Goal: Obtain resource: Download file/media

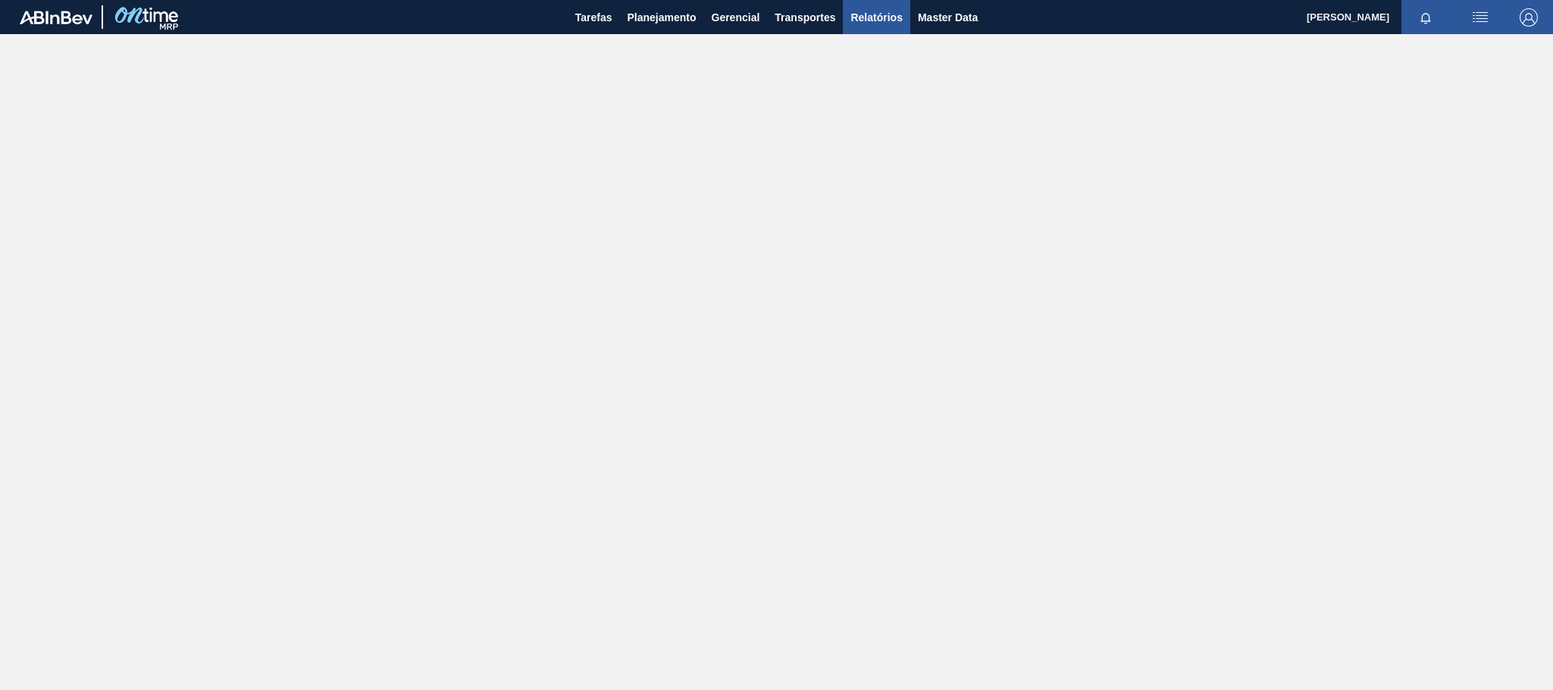
click at [884, 23] on span "Relatórios" at bounding box center [876, 17] width 52 height 18
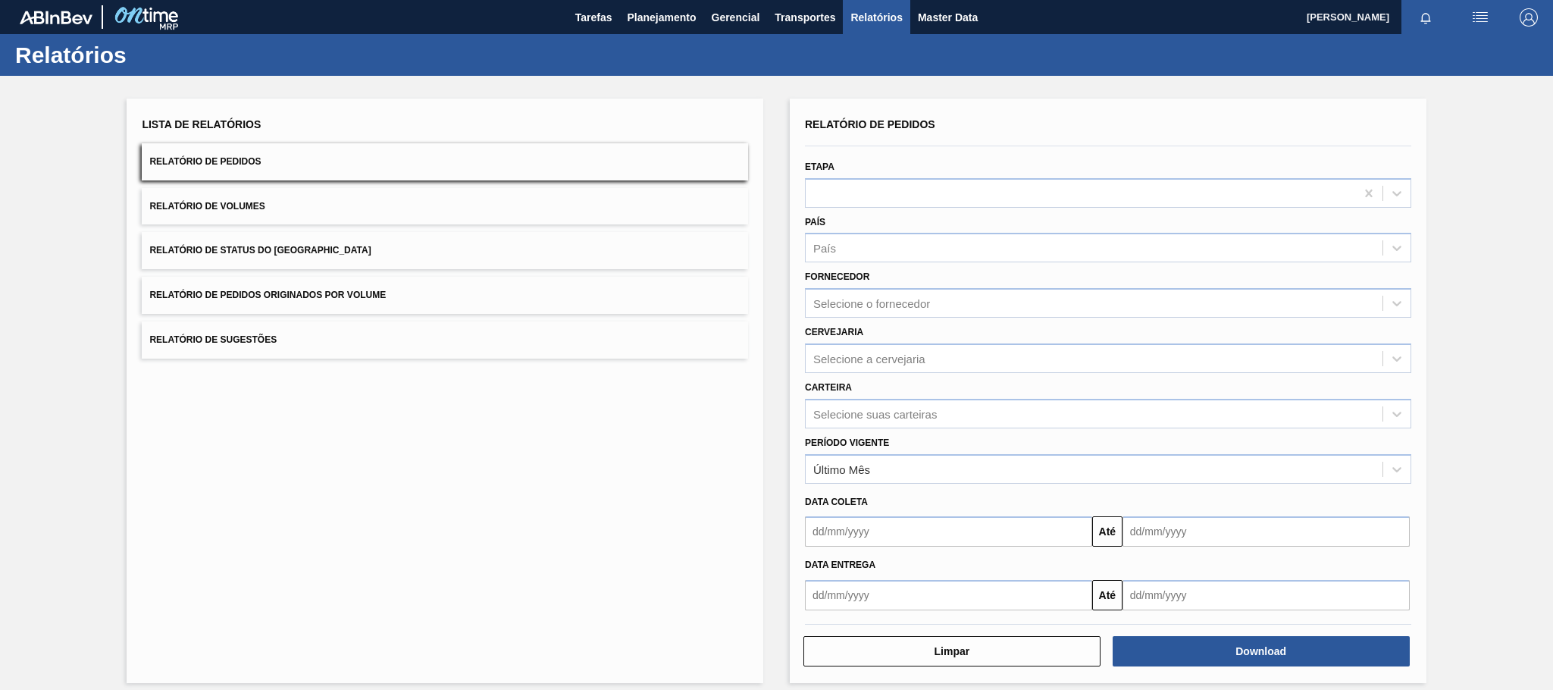
click at [391, 300] on button "Relatório de Pedidos Originados por Volume" at bounding box center [445, 295] width 606 height 37
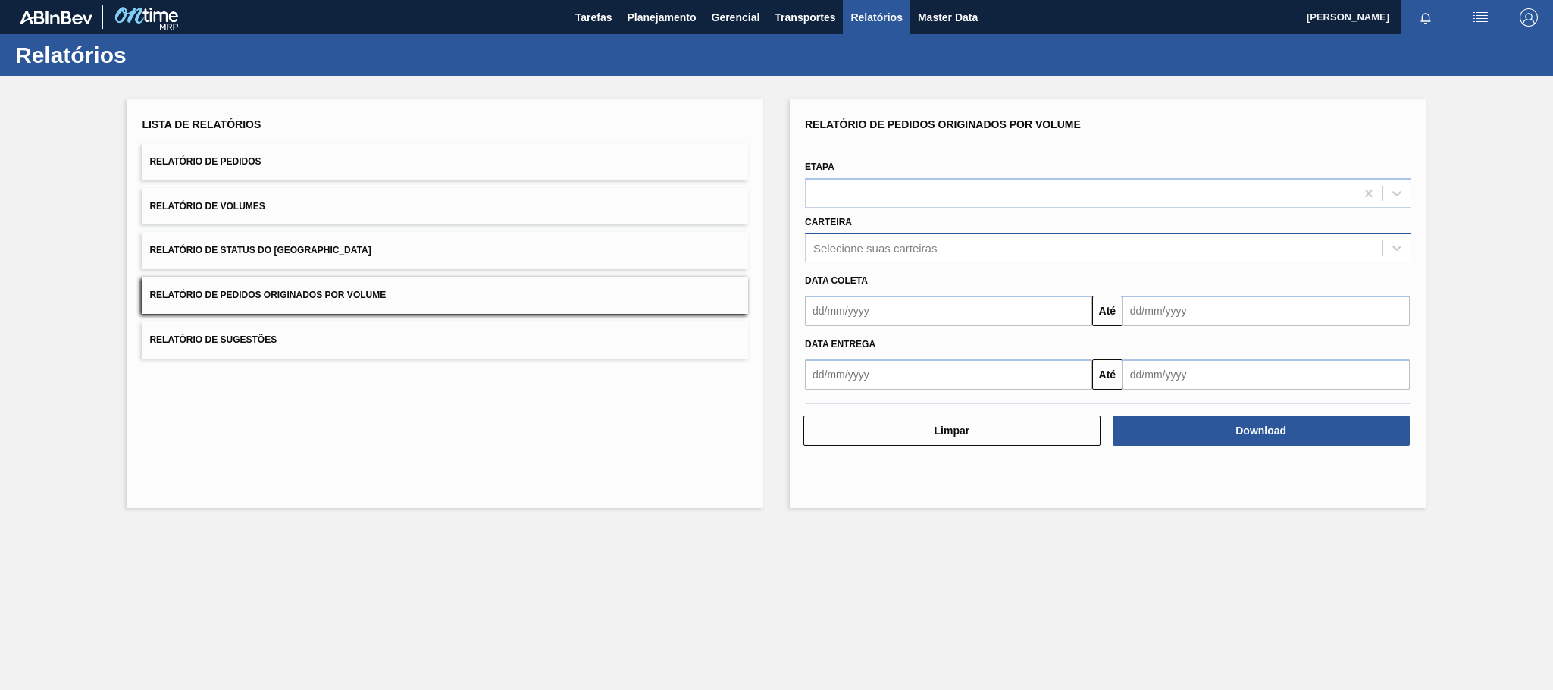
click at [866, 255] on div "Selecione suas carteiras" at bounding box center [1094, 248] width 577 height 22
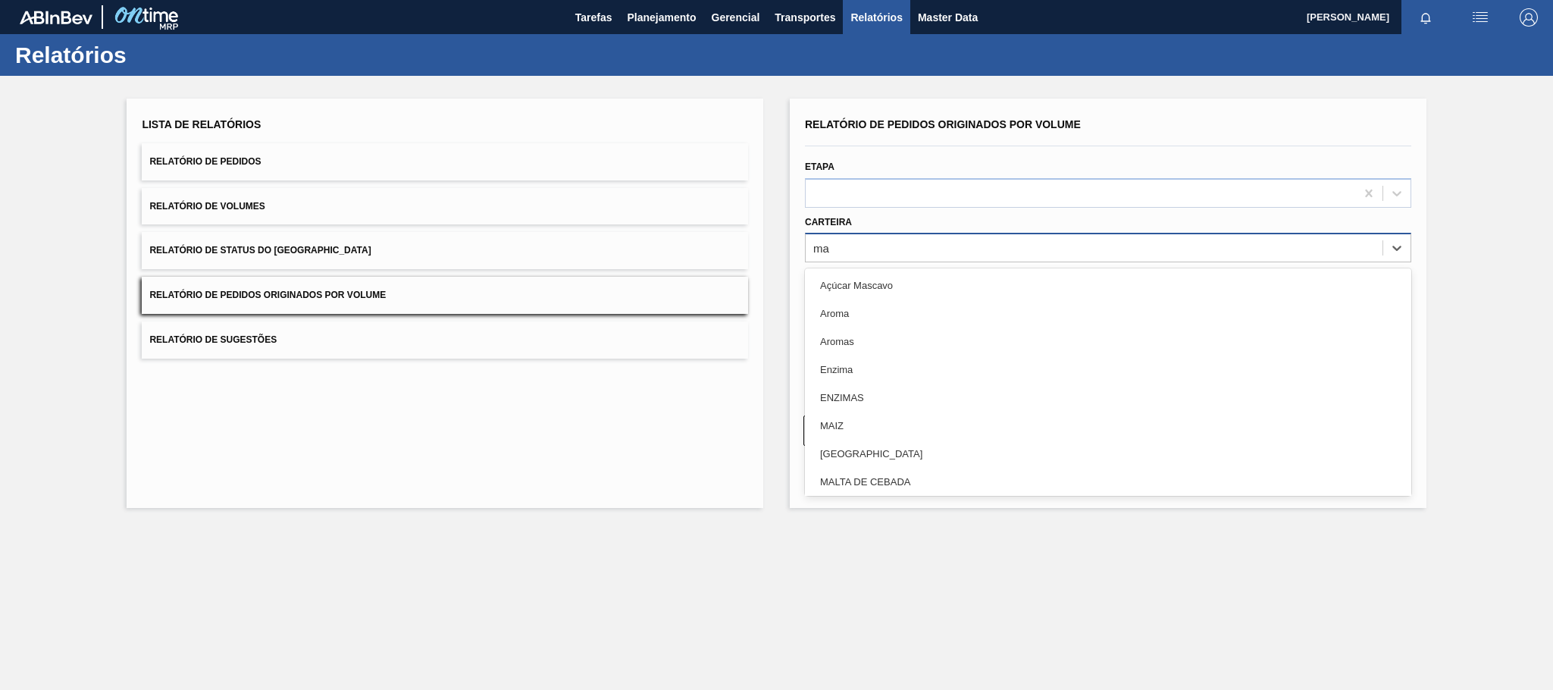
type input "mal"
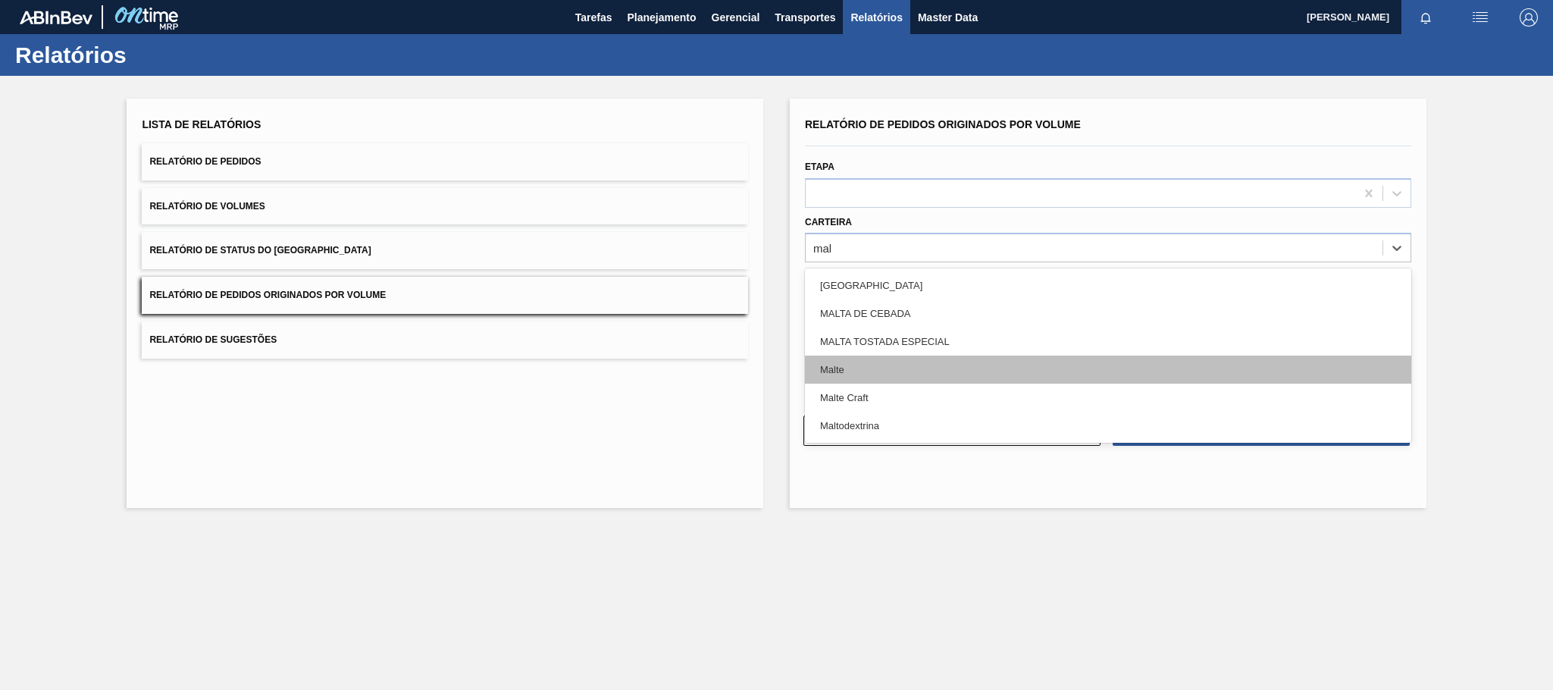
click at [841, 368] on div "Malte" at bounding box center [1108, 369] width 606 height 28
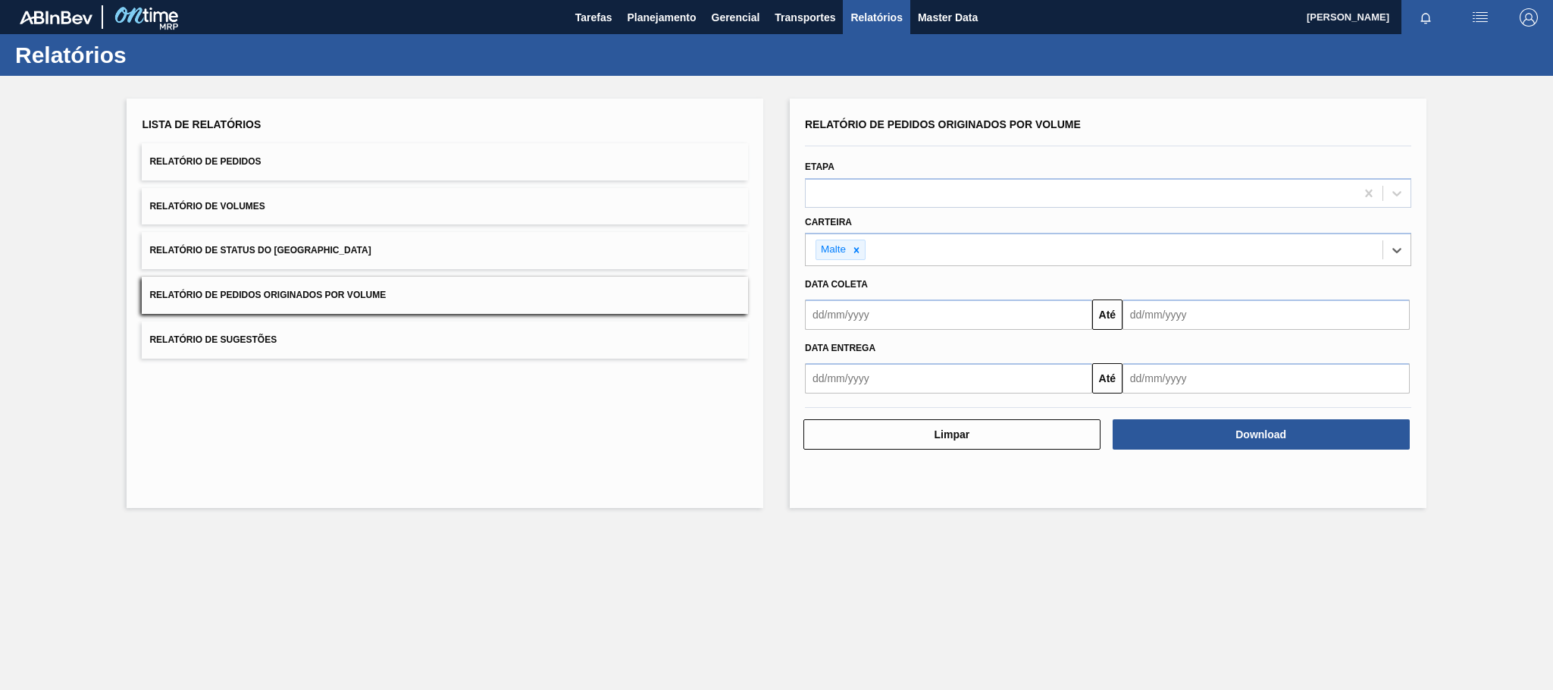
click at [878, 312] on input "text" at bounding box center [948, 314] width 287 height 30
type input "[DATE]"
click at [894, 396] on div "1" at bounding box center [896, 400] width 20 height 20
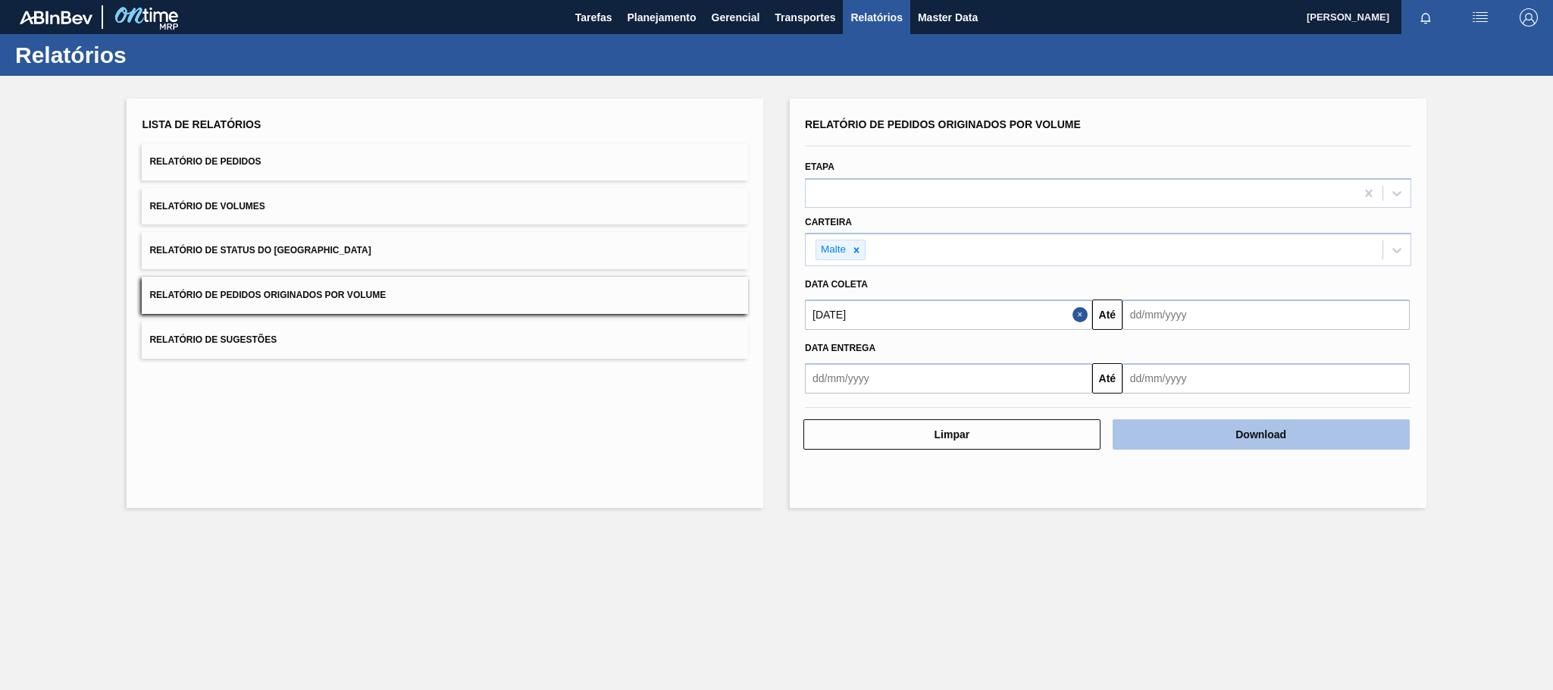
click at [1162, 424] on button "Download" at bounding box center [1260, 434] width 297 height 30
